Goal: Use online tool/utility: Utilize a website feature to perform a specific function

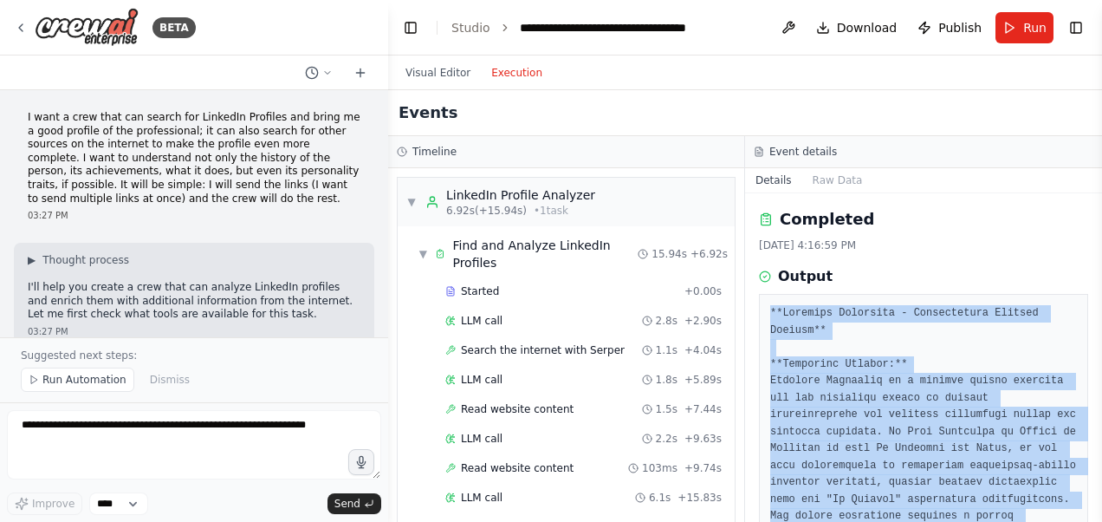
scroll to position [1562, 0]
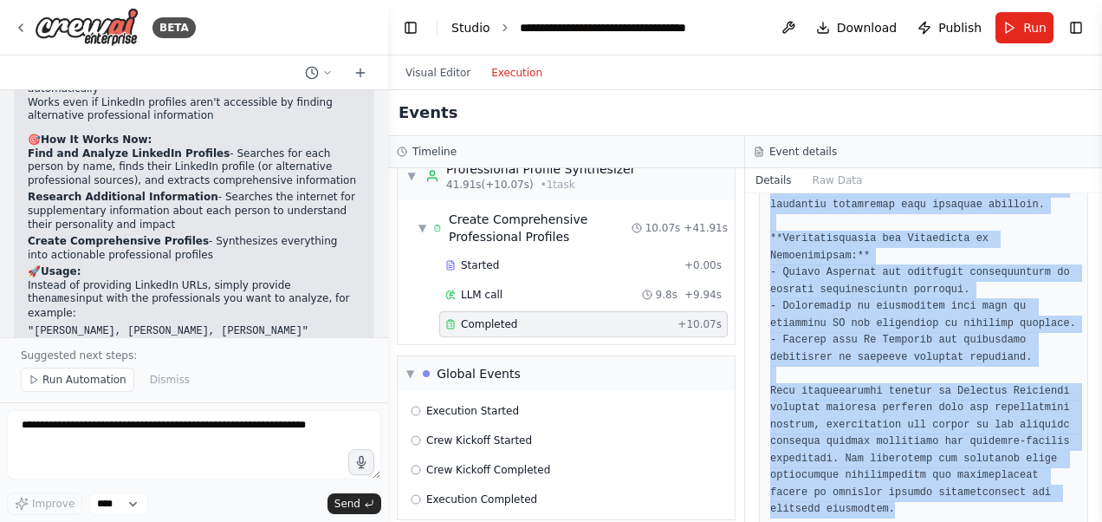
click at [478, 29] on link "Studio" at bounding box center [471, 28] width 39 height 14
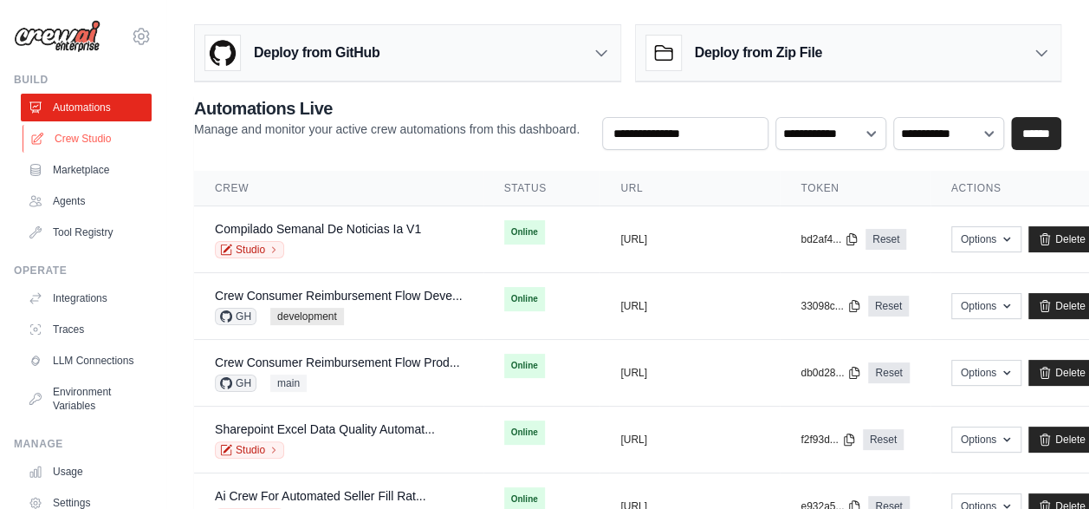
click at [91, 135] on link "Crew Studio" at bounding box center [88, 139] width 131 height 28
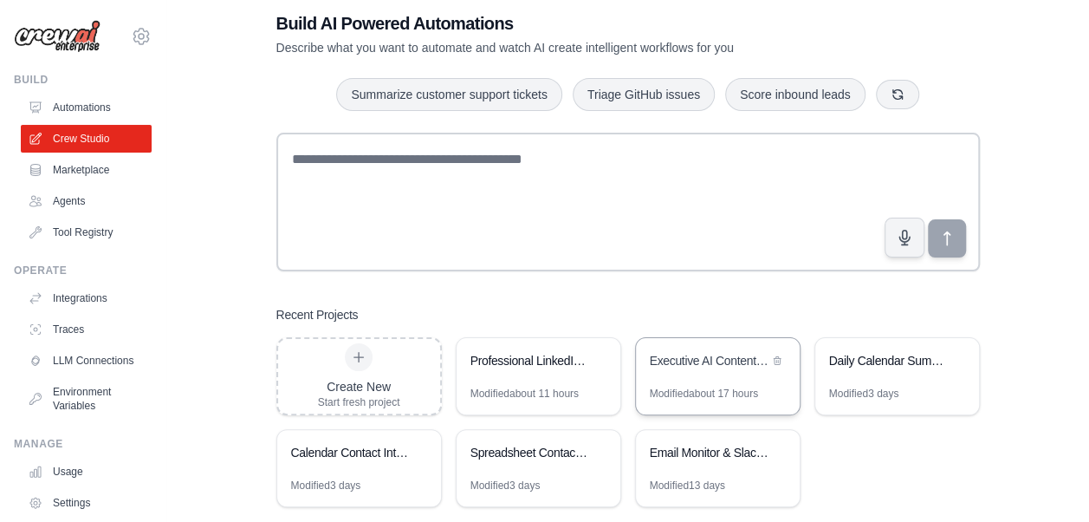
scroll to position [62, 0]
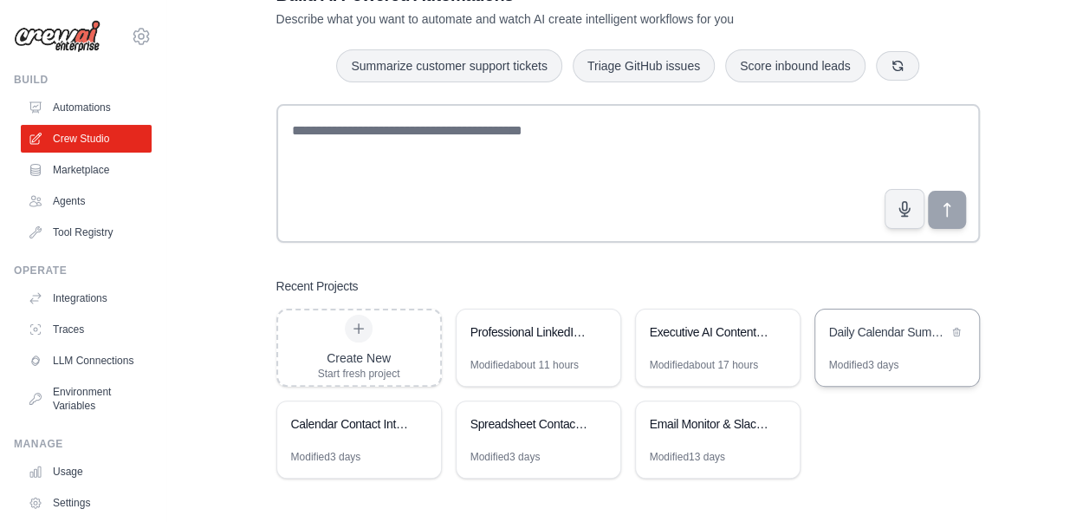
click at [903, 352] on div "Daily Calendar Summary Automation" at bounding box center [898, 333] width 164 height 49
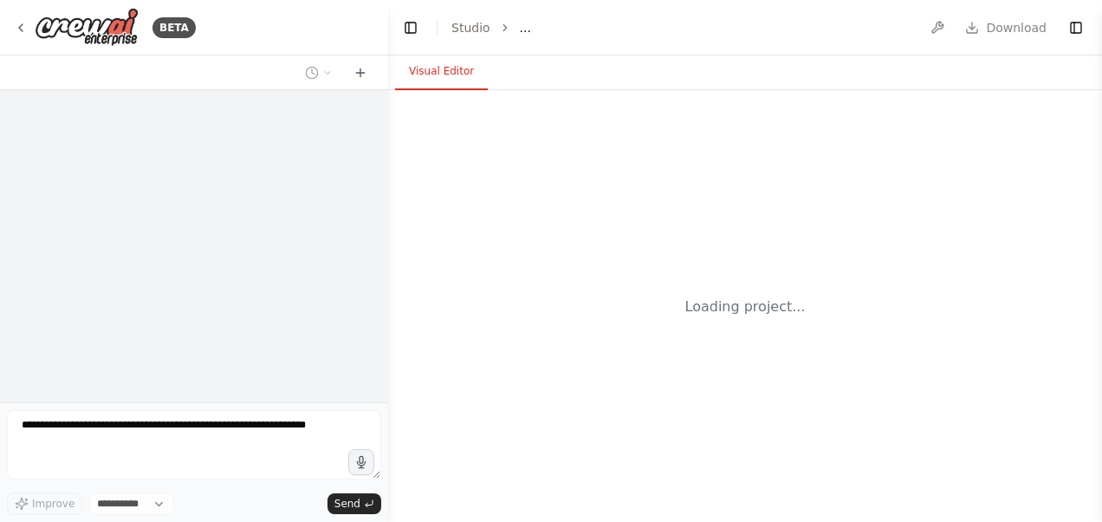
select select "****"
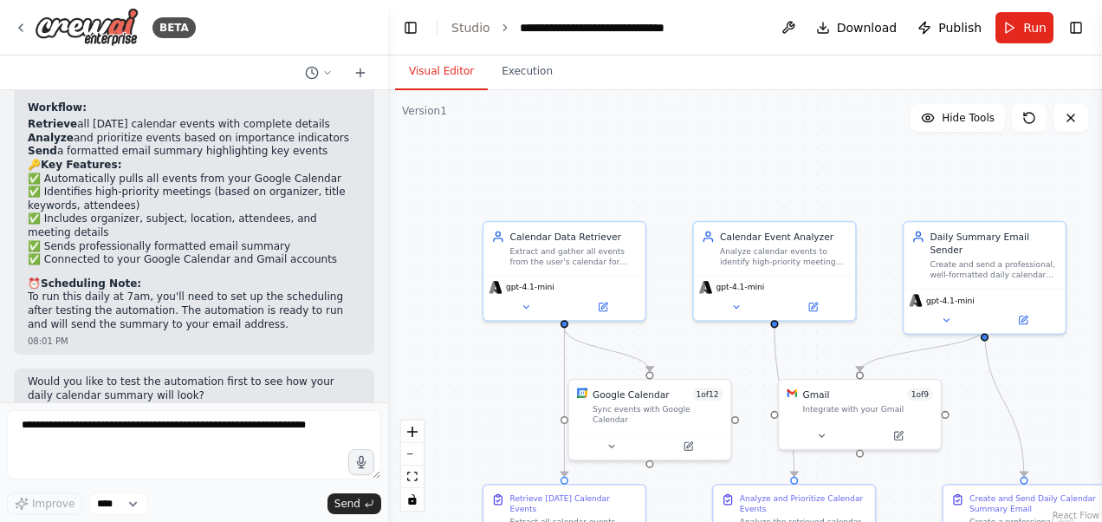
scroll to position [1340, 0]
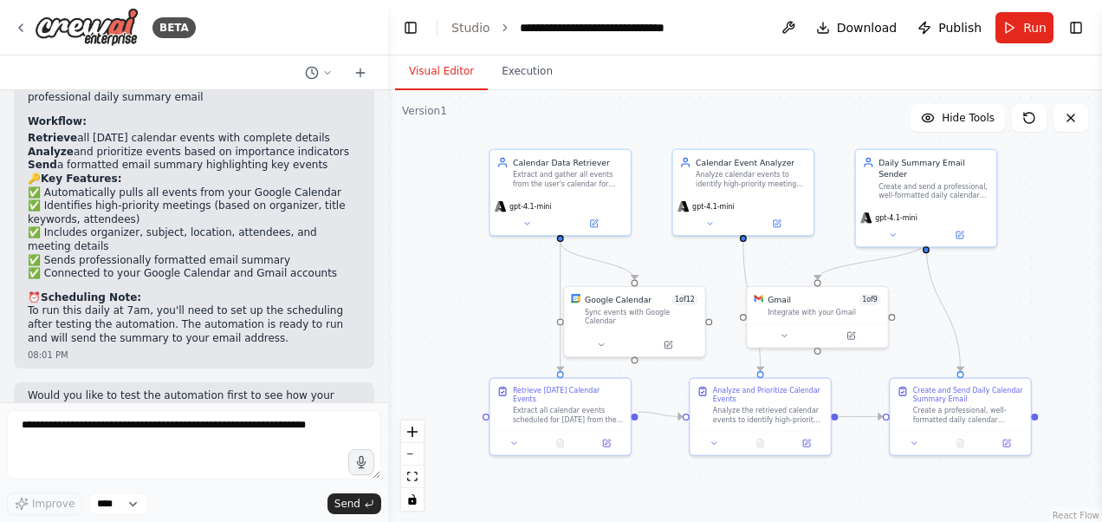
drag, startPoint x: 502, startPoint y: 371, endPoint x: 505, endPoint y: 281, distance: 90.2
click at [505, 281] on div ".deletable-edge-delete-btn { width: 20px; height: 20px; border: 0px solid #ffff…" at bounding box center [745, 306] width 714 height 433
click at [449, 322] on div ".deletable-edge-delete-btn { width: 20px; height: 20px; border: 0px solid #ffff…" at bounding box center [745, 306] width 714 height 433
